Goal: Book appointment/travel/reservation

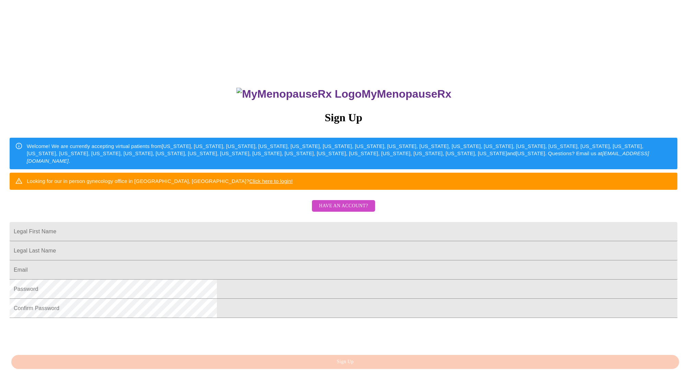
click at [341, 211] on span "Have an account?" at bounding box center [343, 206] width 49 height 9
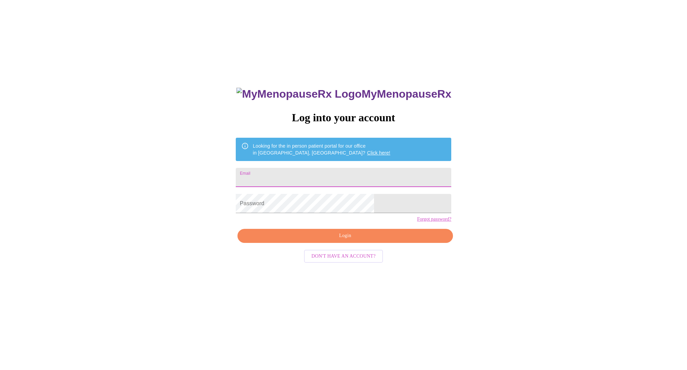
click at [327, 175] on input "Email" at bounding box center [343, 177] width 215 height 19
drag, startPoint x: 326, startPoint y: 174, endPoint x: 312, endPoint y: 175, distance: 13.8
click at [312, 175] on input "shamkopp@yanhoo" at bounding box center [343, 177] width 215 height 19
type input "[EMAIL_ADDRESS][DOMAIN_NAME]"
click at [341, 240] on span "Login" at bounding box center [345, 236] width 200 height 9
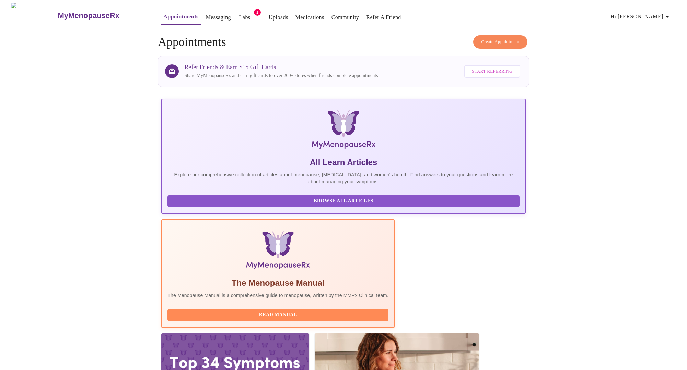
click at [239, 14] on link "Labs" at bounding box center [244, 18] width 11 height 10
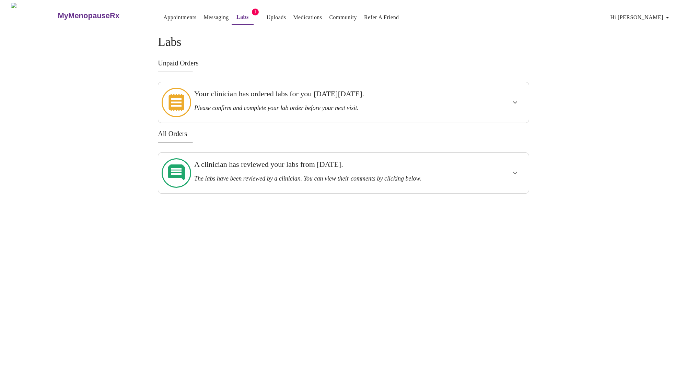
click at [266, 17] on link "Uploads" at bounding box center [276, 18] width 20 height 10
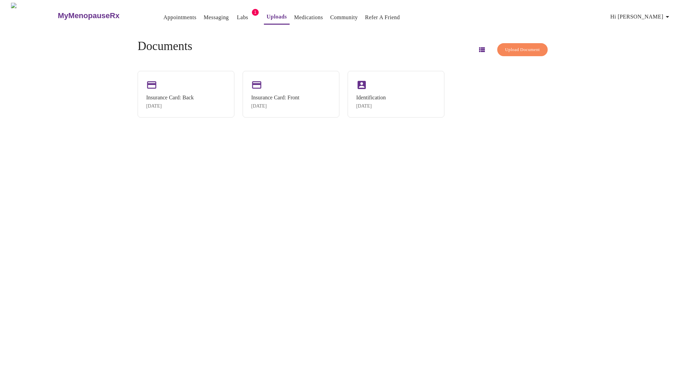
click at [518, 48] on span "Upload Document" at bounding box center [522, 50] width 35 height 8
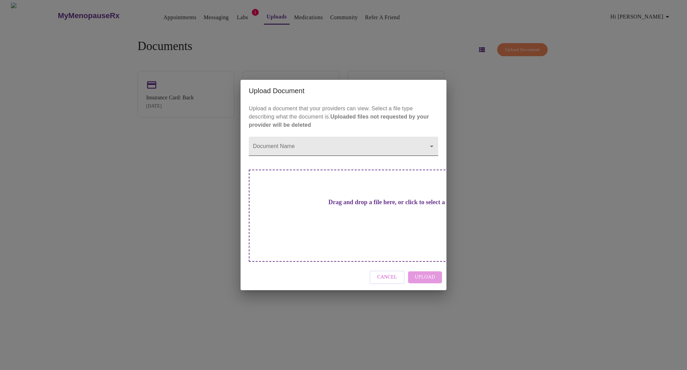
click at [429, 157] on body "MyMenopauseRx Appointments Messaging Labs 1 Uploads Medications Community Refer…" at bounding box center [343, 188] width 681 height 370
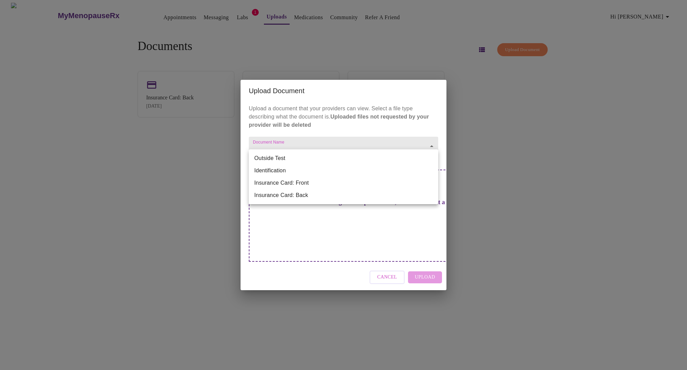
click at [413, 163] on li "Outside Test" at bounding box center [343, 158] width 189 height 12
type input "Outside Test"
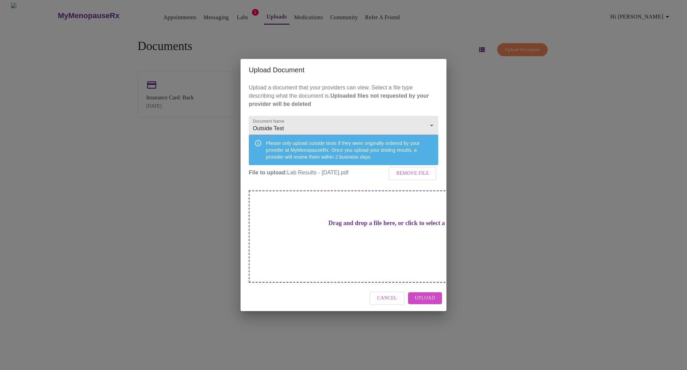
click at [435, 293] on button "Upload" at bounding box center [425, 299] width 34 height 12
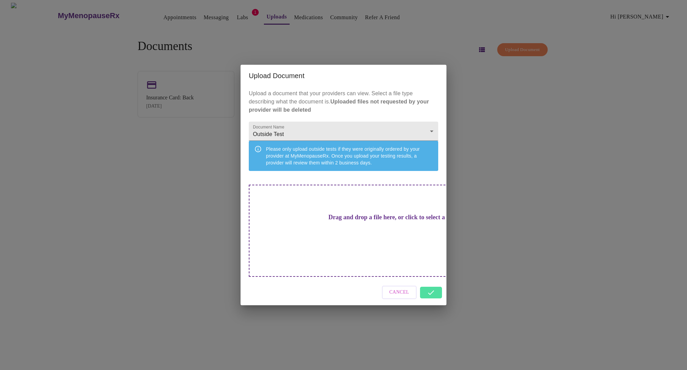
click at [435, 286] on div "Cancel" at bounding box center [343, 293] width 206 height 26
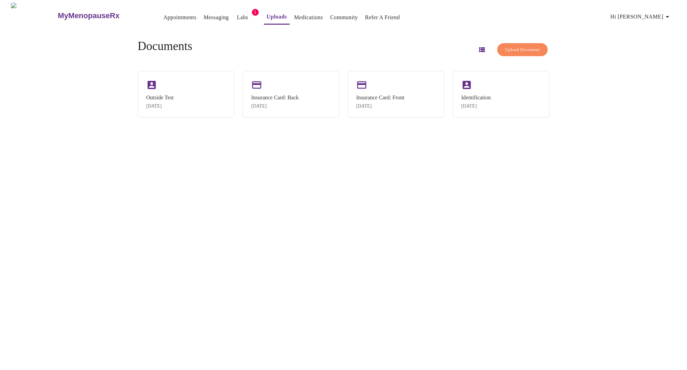
click at [163, 14] on link "Appointments" at bounding box center [179, 18] width 33 height 10
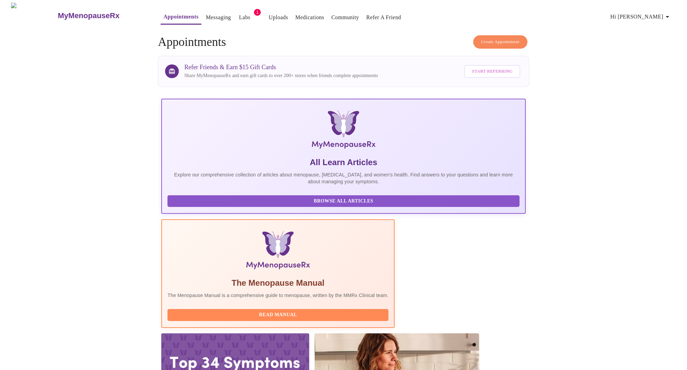
click at [503, 38] on span "Create Appointment" at bounding box center [500, 42] width 38 height 8
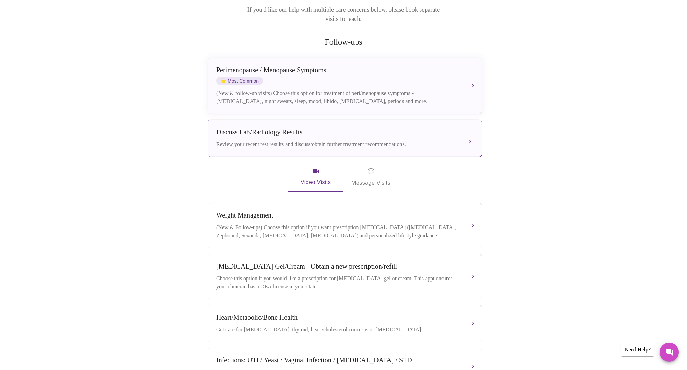
scroll to position [104, 0]
click at [298, 129] on div "Discuss Lab/Radiology Results Review your recent test results and discuss/obtai…" at bounding box center [344, 138] width 257 height 20
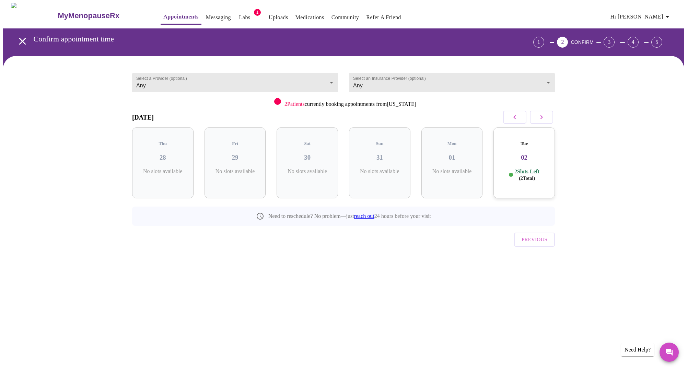
click at [546, 117] on button "button" at bounding box center [541, 117] width 23 height 13
click at [509, 118] on button "button" at bounding box center [514, 117] width 23 height 13
click at [545, 117] on icon "button" at bounding box center [541, 117] width 8 height 8
click at [316, 154] on h3 "04" at bounding box center [307, 158] width 50 height 8
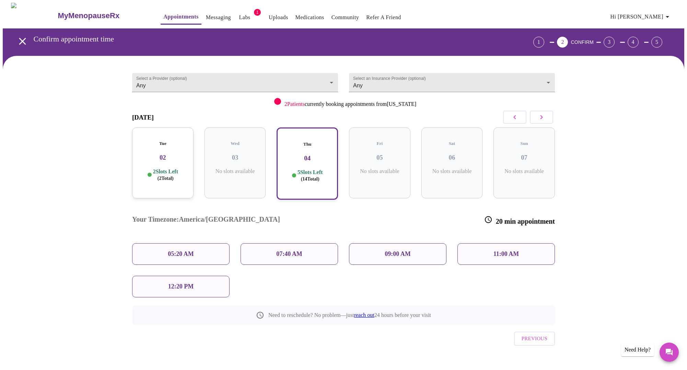
click at [498, 251] on p "11:00 AM" at bounding box center [506, 254] width 26 height 7
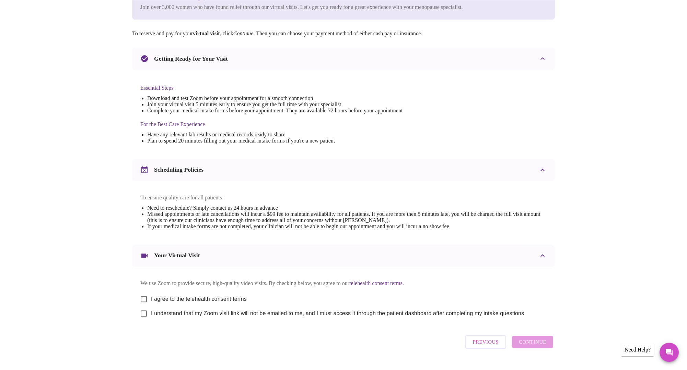
scroll to position [128, 0]
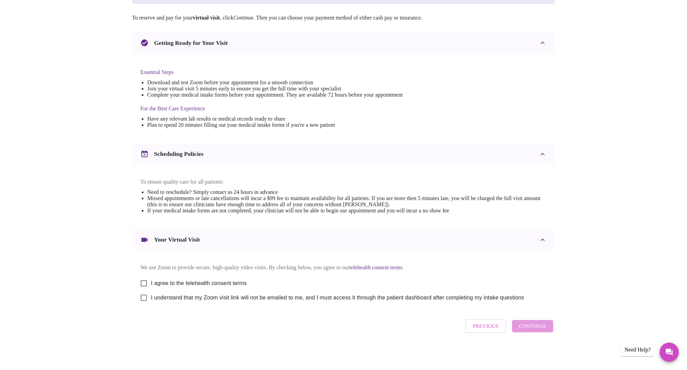
click at [144, 281] on input "I agree to the telehealth consent terms" at bounding box center [144, 283] width 14 height 14
checkbox input "true"
click at [144, 297] on input "I understand that my Zoom visit link will not be emailed to me, and I must acce…" at bounding box center [144, 298] width 14 height 14
checkbox input "true"
click at [521, 329] on span "Continue" at bounding box center [532, 326] width 27 height 9
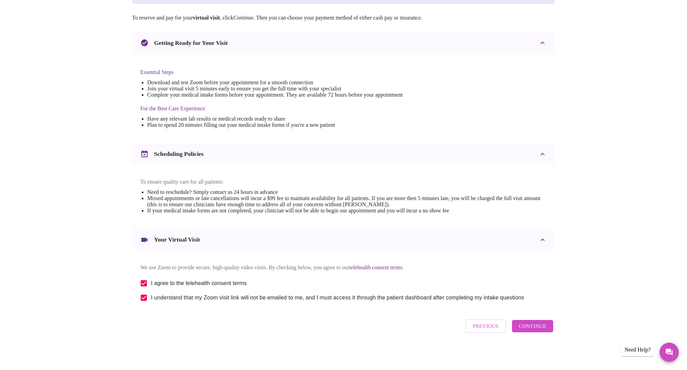
scroll to position [0, 0]
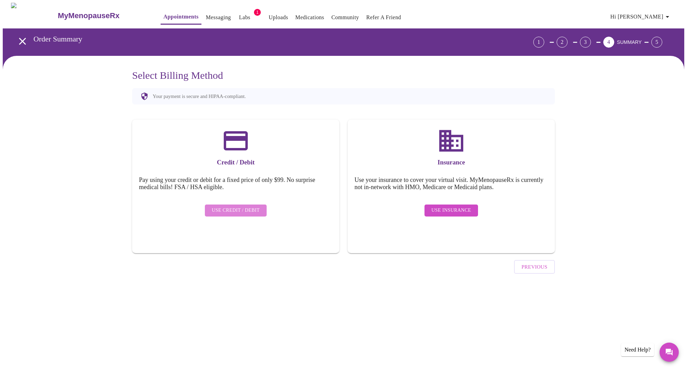
click at [257, 210] on span "Use Credit / Debit" at bounding box center [236, 210] width 48 height 9
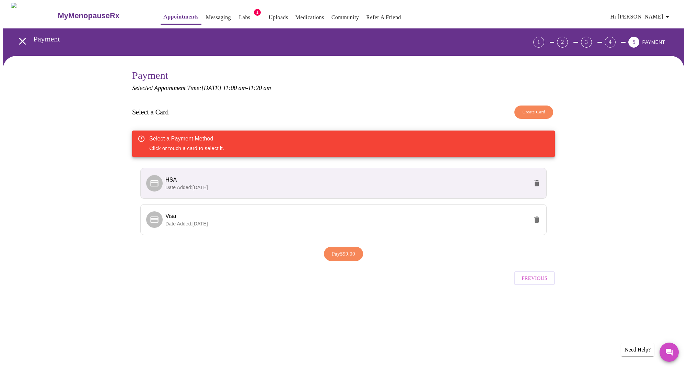
click at [349, 257] on span "Pay $99.00" at bounding box center [343, 254] width 23 height 9
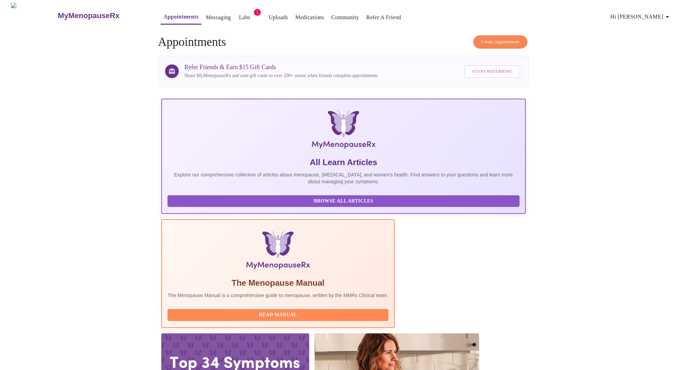
click at [655, 17] on span "Hi [PERSON_NAME]" at bounding box center [640, 17] width 61 height 10
click at [655, 53] on li "Log out" at bounding box center [655, 51] width 32 height 12
